Goal: Navigation & Orientation: Find specific page/section

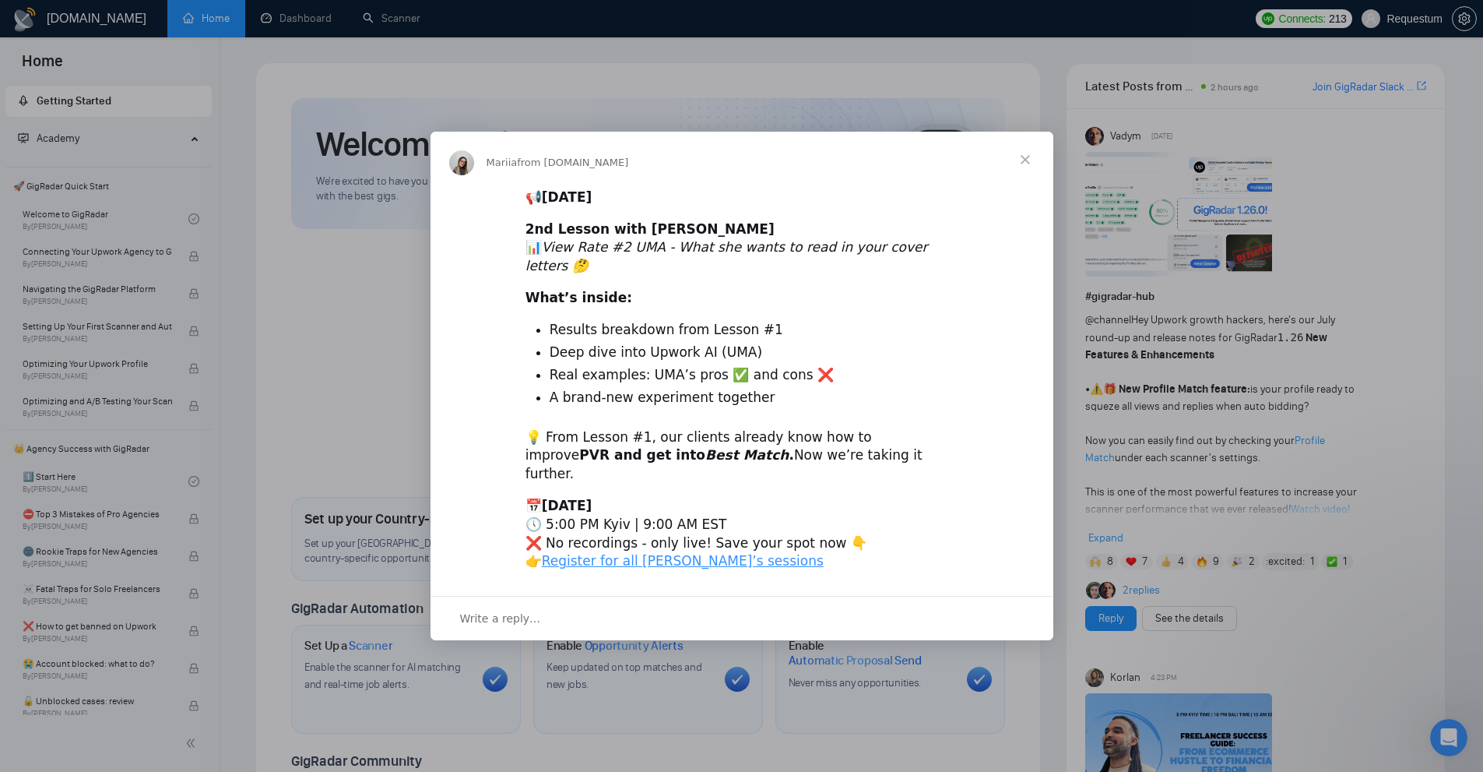
click at [1032, 178] on span "Close" at bounding box center [1025, 160] width 56 height 56
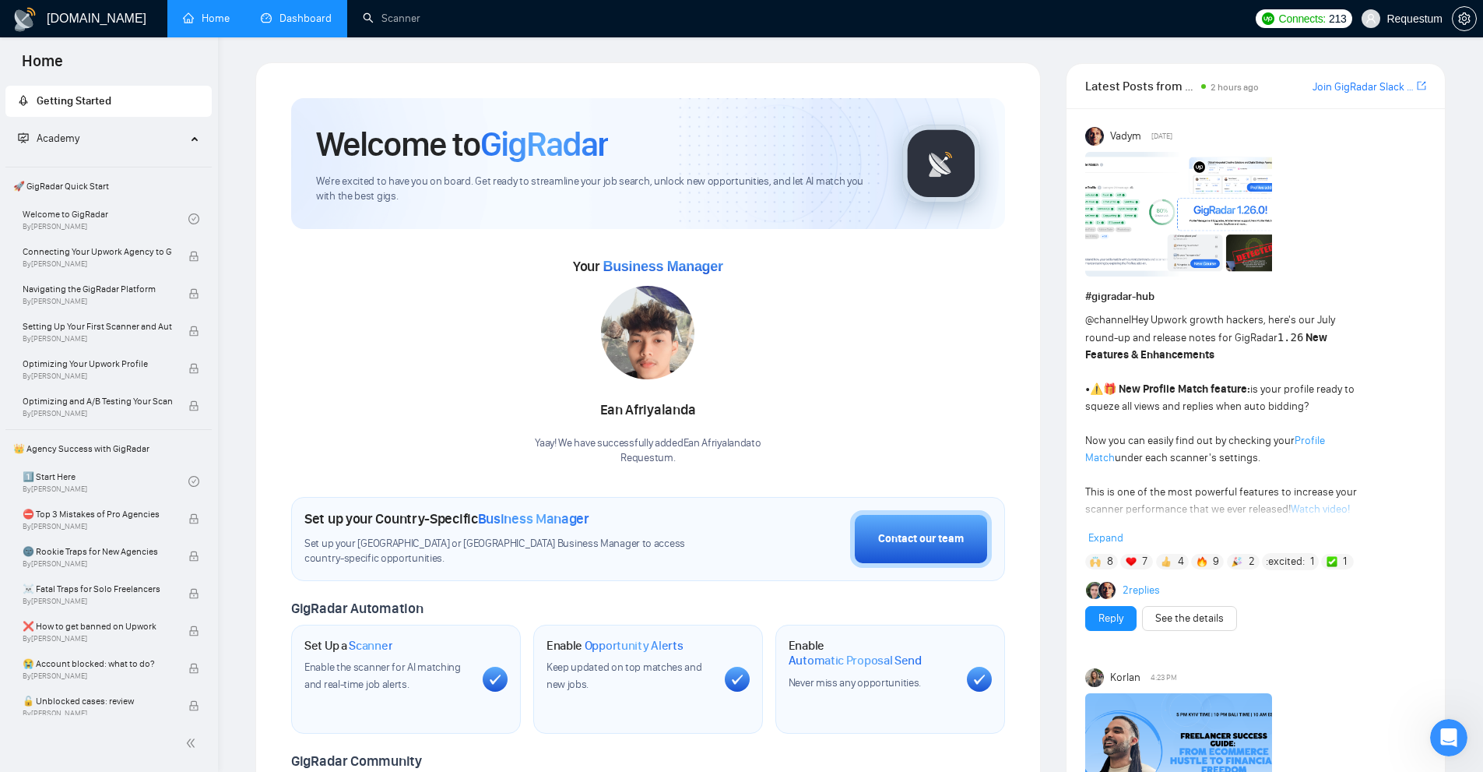
click at [289, 25] on link "Dashboard" at bounding box center [296, 18] width 71 height 13
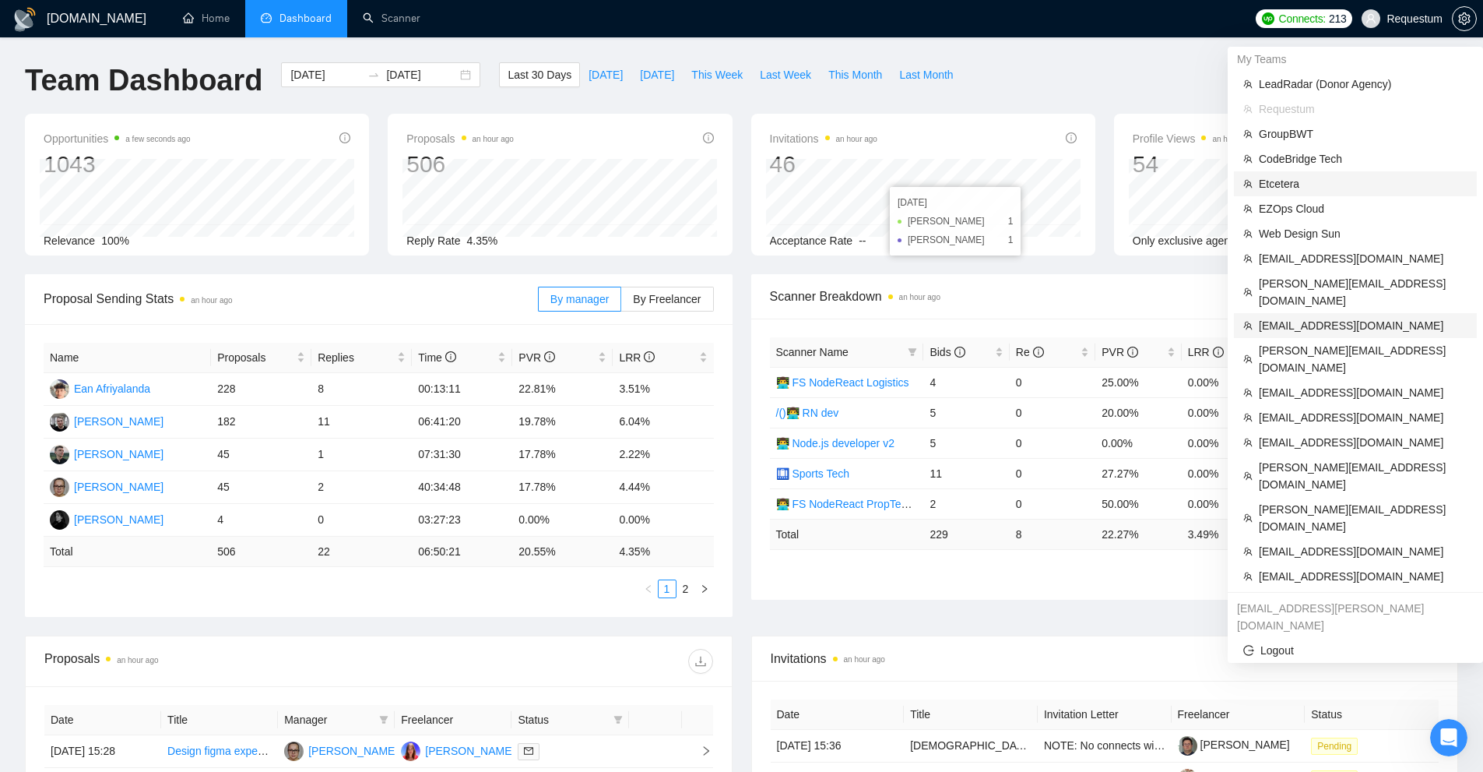
click at [1343, 187] on span "Etcetera" at bounding box center [1363, 183] width 209 height 17
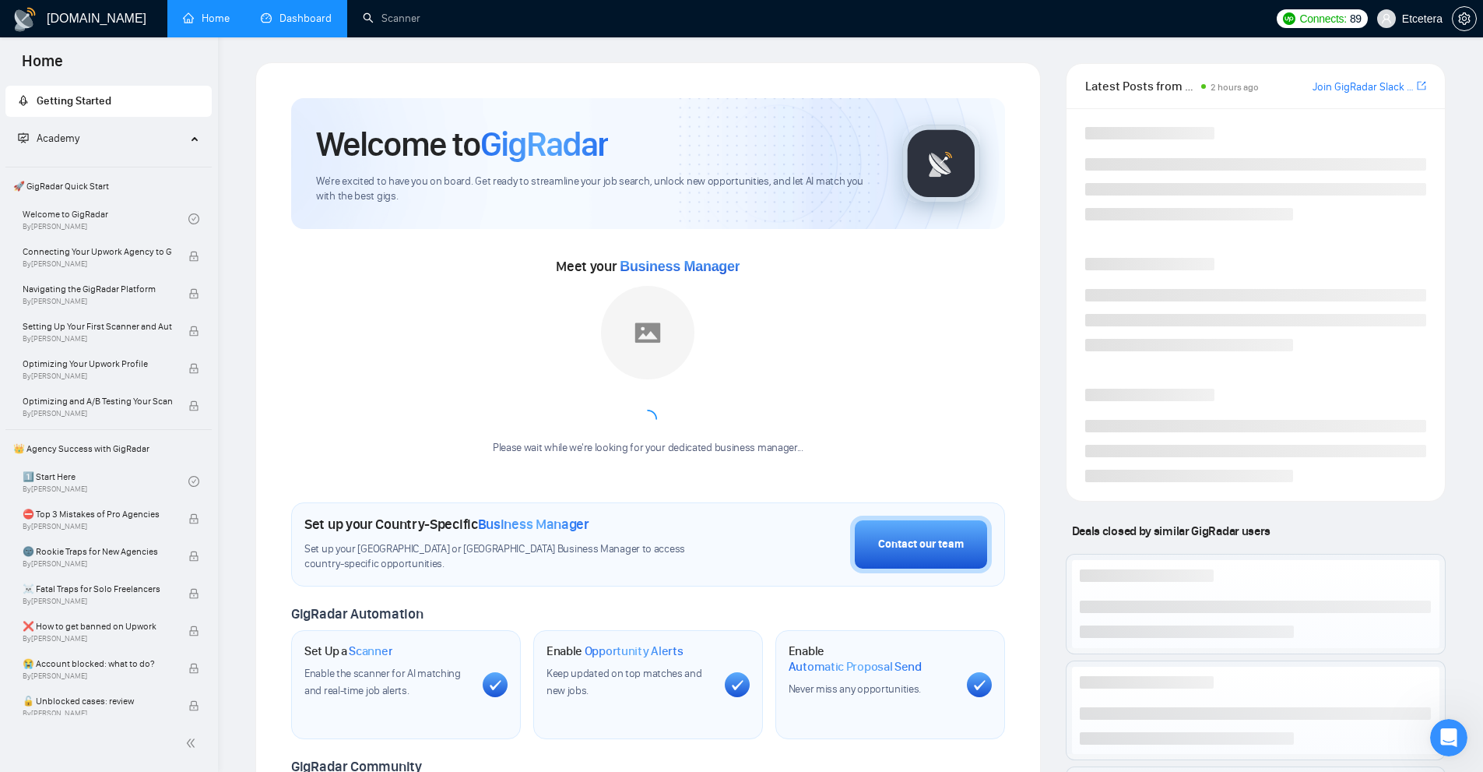
click at [290, 25] on link "Dashboard" at bounding box center [296, 18] width 71 height 13
